Goal: Navigation & Orientation: Find specific page/section

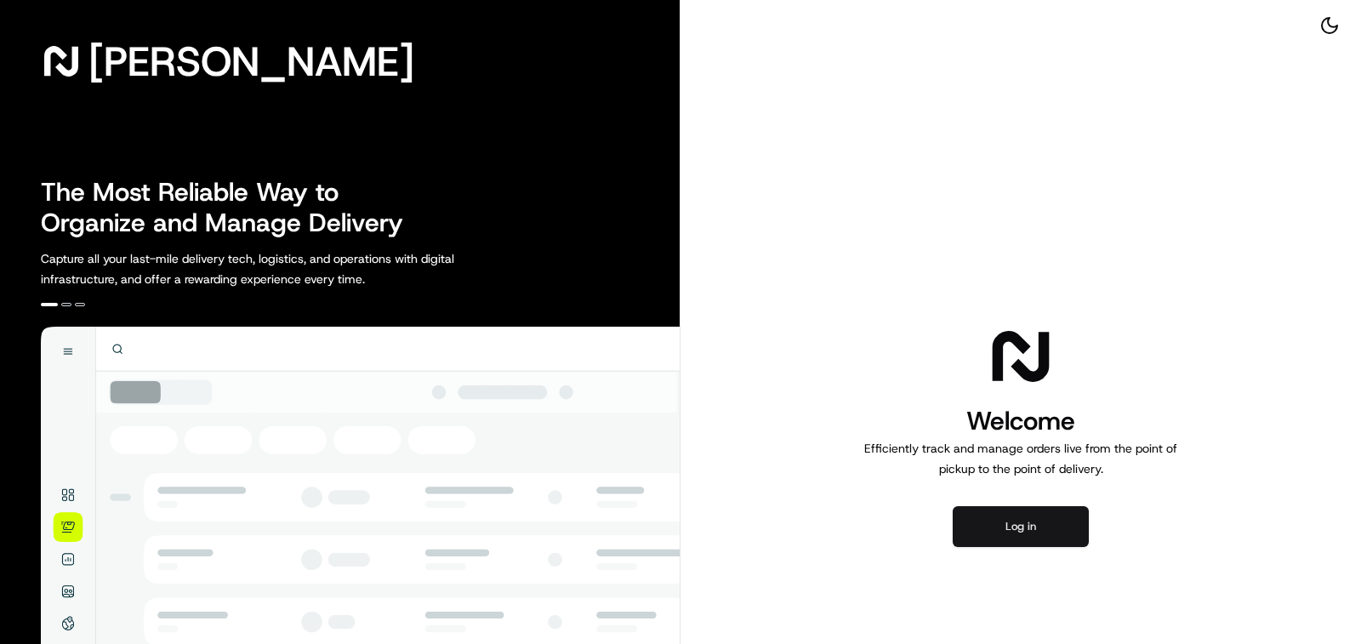
click at [987, 519] on button "Log in" at bounding box center [1020, 526] width 136 height 41
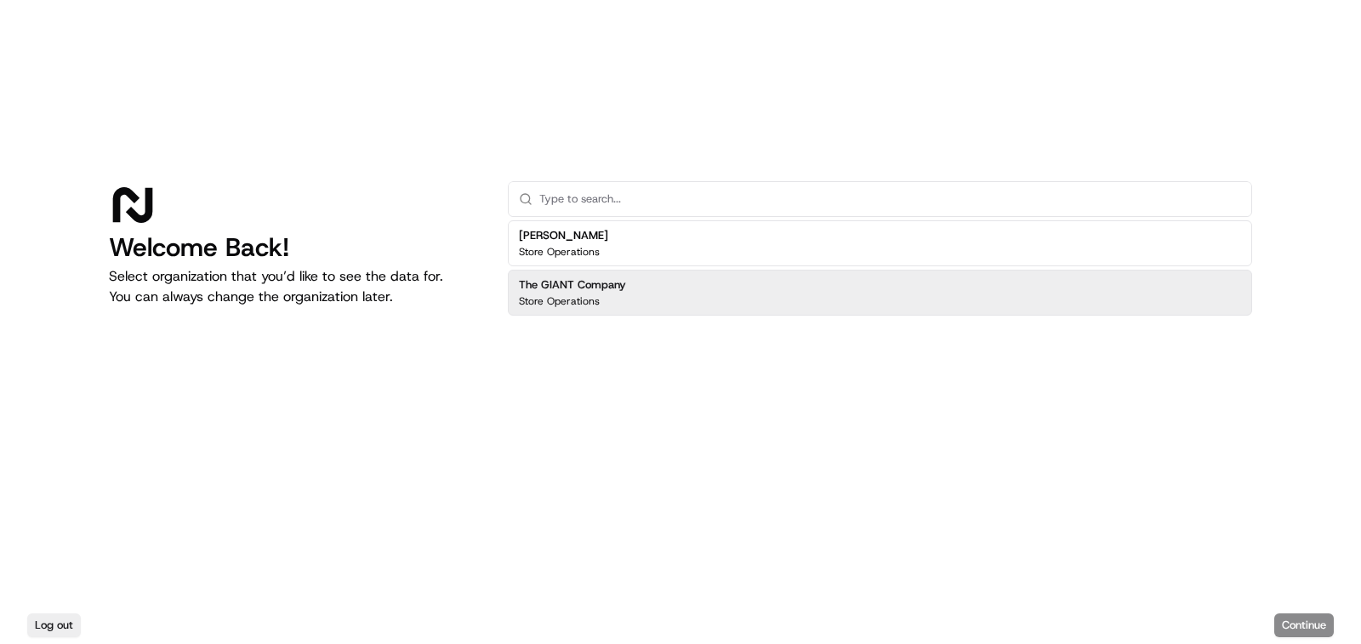
click at [618, 303] on div "Store Operations" at bounding box center [572, 301] width 107 height 14
click at [1311, 628] on button "Continue" at bounding box center [1304, 625] width 60 height 24
